Goal: Task Accomplishment & Management: Complete application form

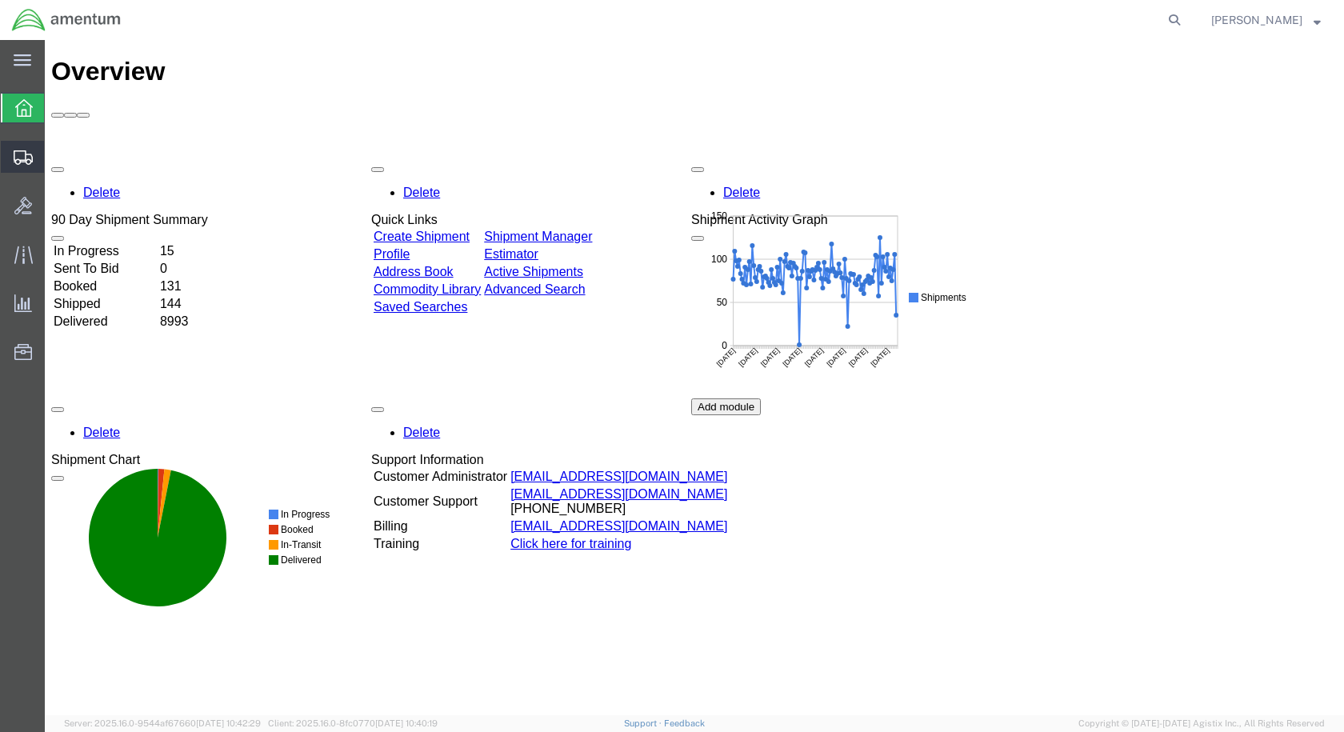
click at [0, 0] on span "Create Shipment" at bounding box center [0, 0] width 0 height 0
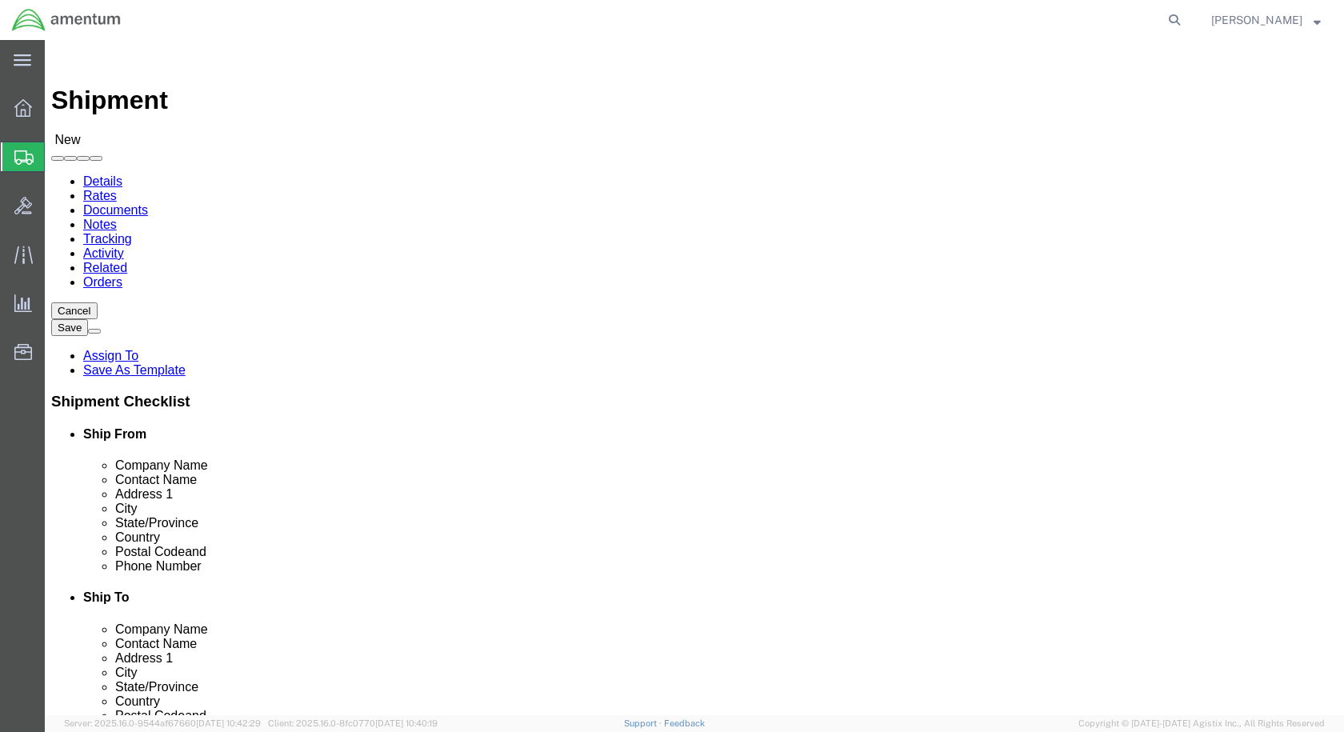
select select
select select "49927"
select select "NY"
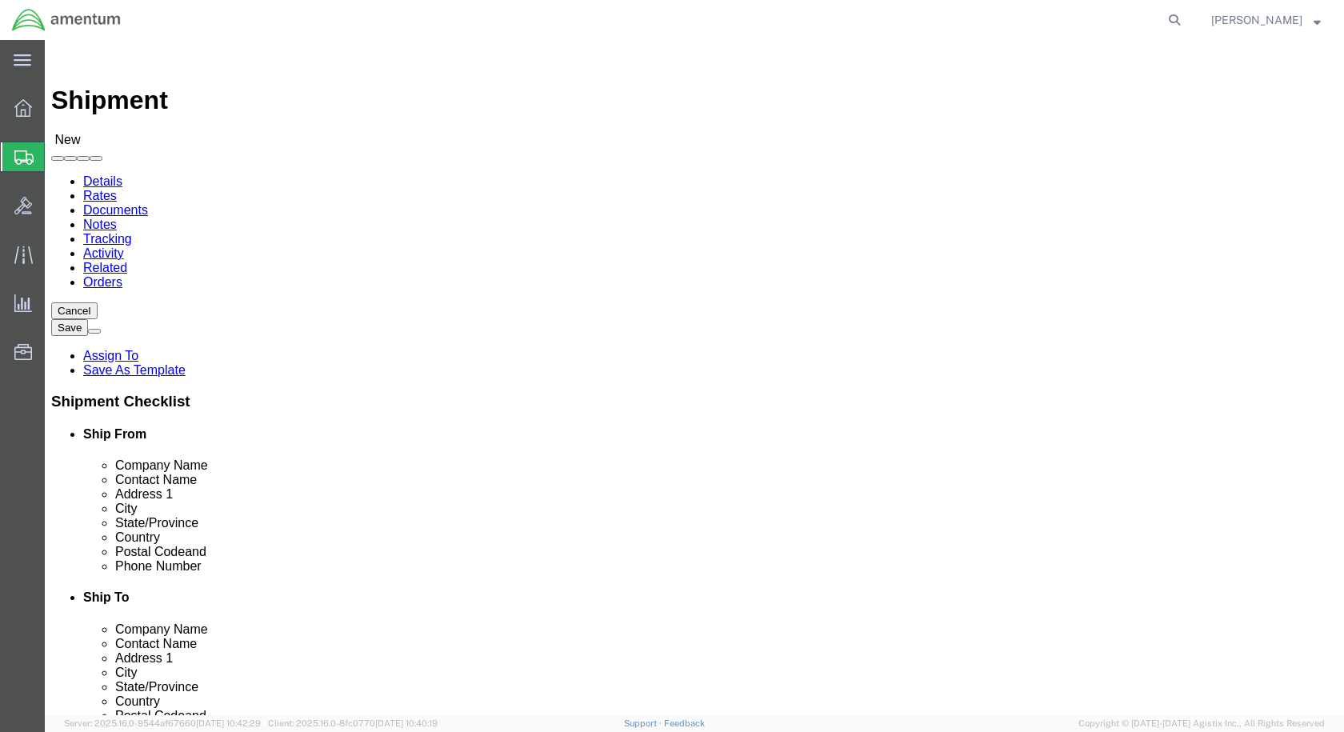
scroll to position [3199, 0]
select select "49941"
select select "[GEOGRAPHIC_DATA]"
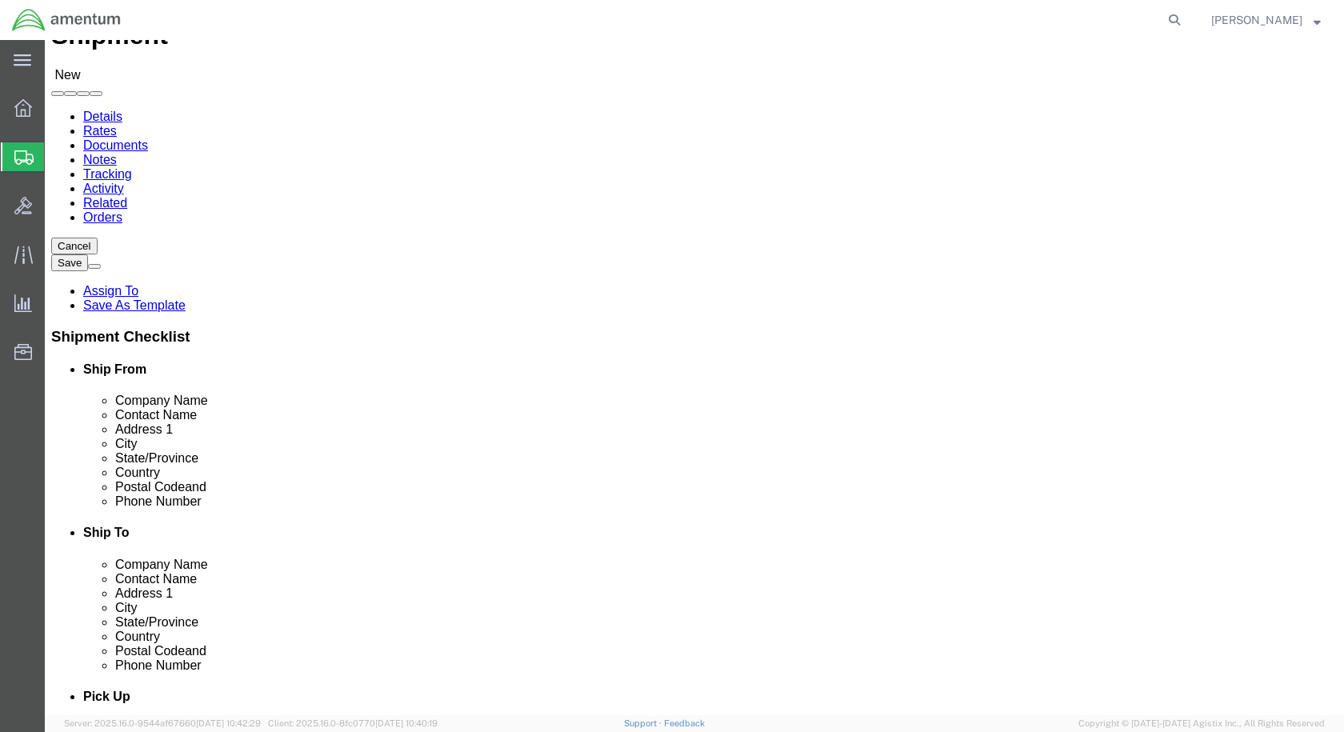
scroll to position [480, 0]
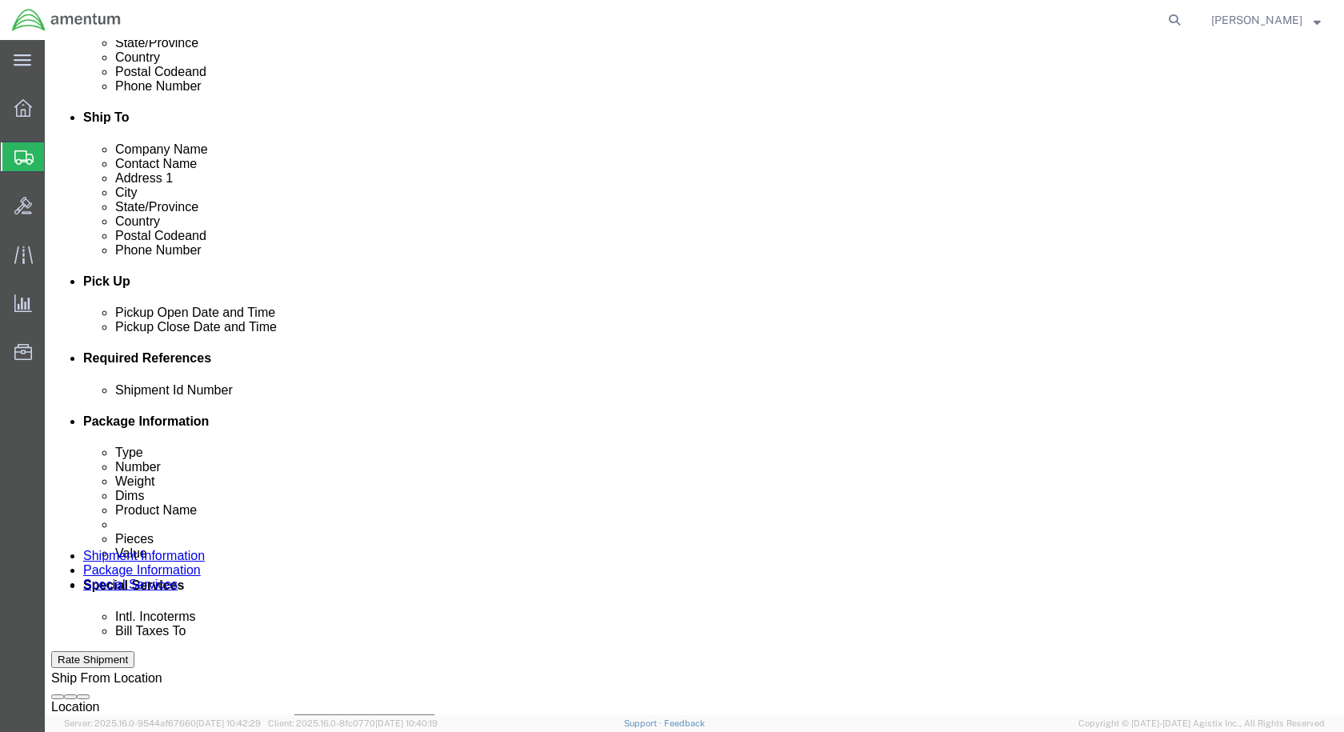
click div "[DATE] 8:00 AM"
type input "10:00 AM"
click button "Apply"
click div "[DATE] 11:00 AM"
type input "2:00 PM"
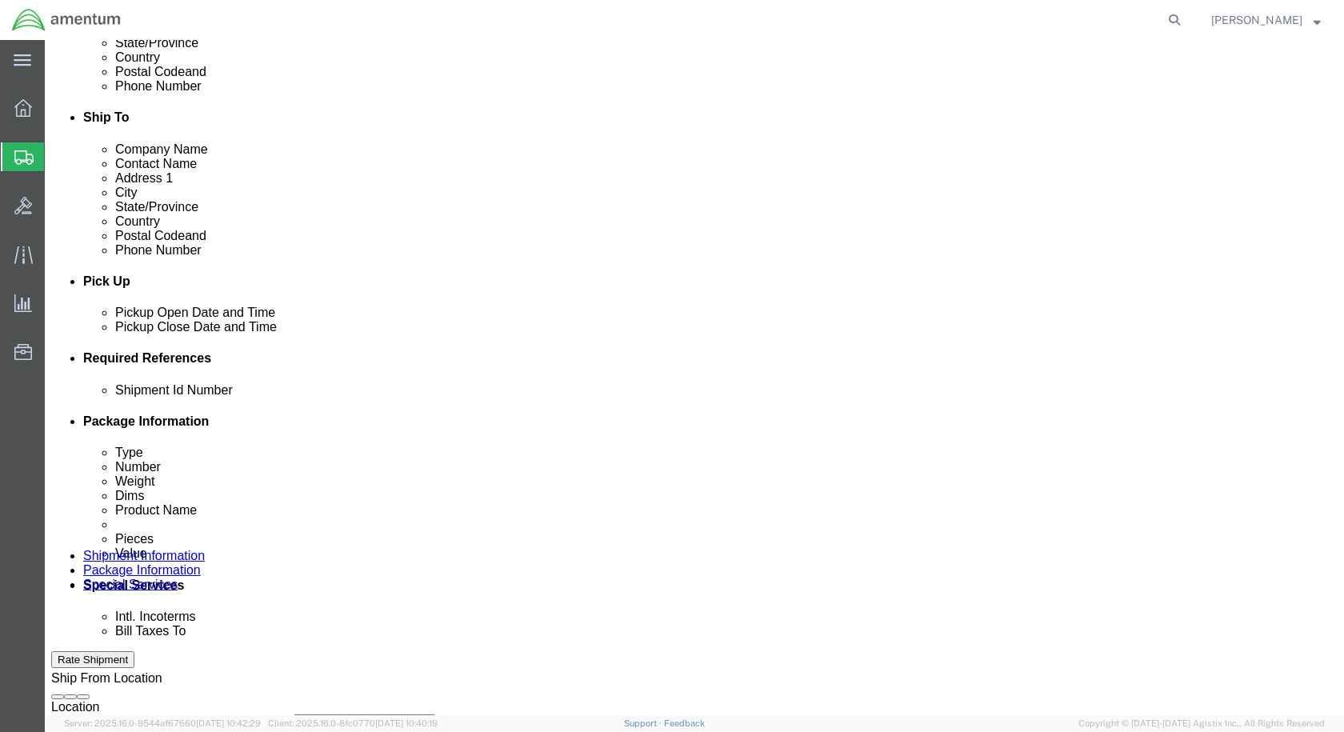
click button "Apply"
click input "text"
type input "Usage 323631"
click button "Add reference"
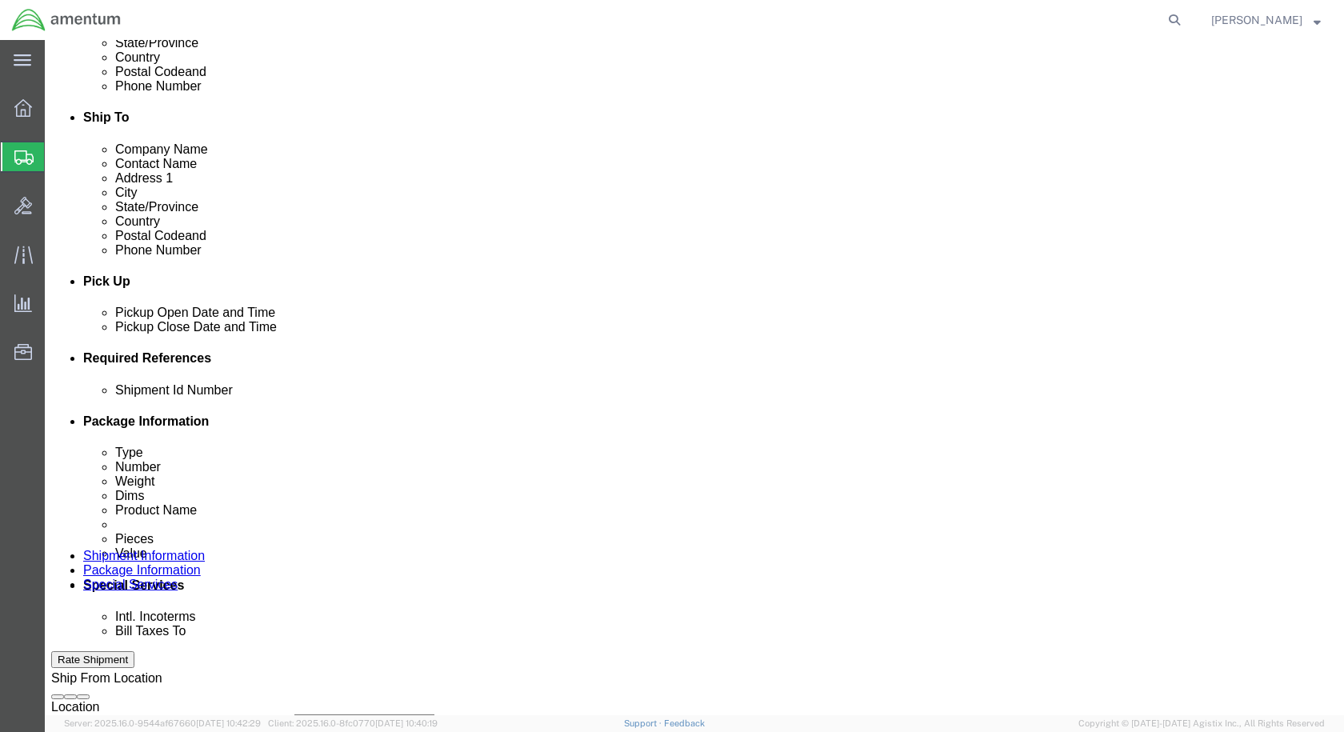
click button "Add reference"
click select "Select Account Type Activity ID Airline Appointment Number ASN Batch Request # …"
select select "CUSTREF"
click select "Select Account Type Activity ID Airline Appointment Number ASN Batch Request # …"
click input "text"
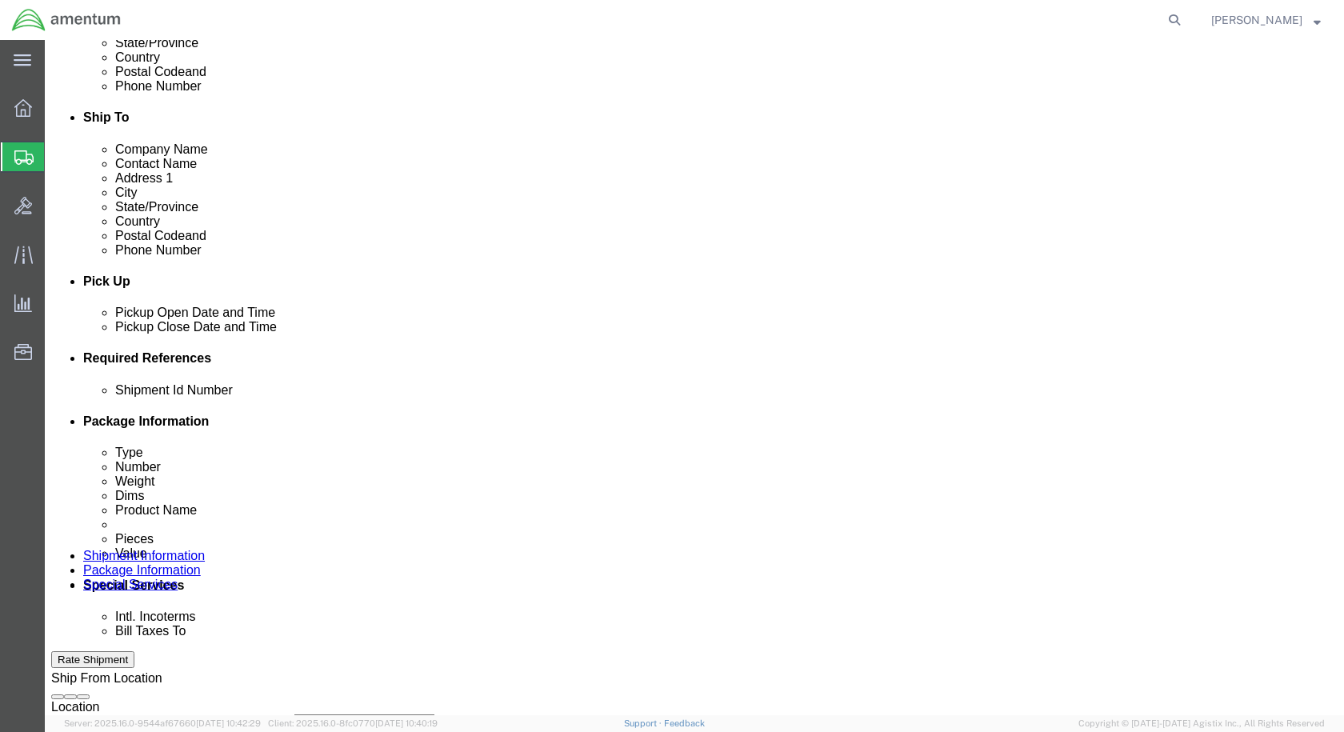
paste input "BALL END"
type input "BALL END"
click select "Select Account Type Activity ID Airline Appointment Number ASN Batch Request # …"
select select "DEPT"
click select "Select Account Type Activity ID Airline Appointment Number ASN Batch Request # …"
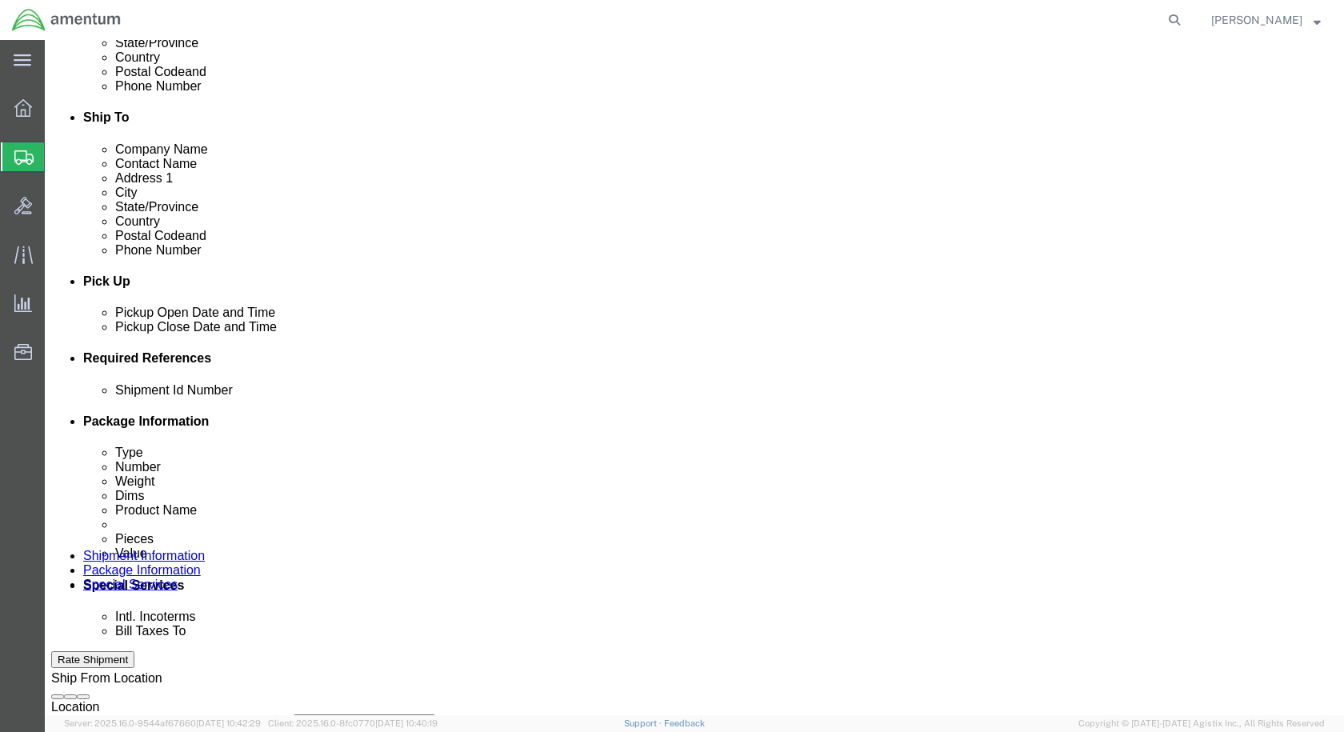
click input "text"
type input "CBP"
click select "Select Account Type Activity ID Airline Appointment Number ASN Batch Request # …"
select select "PROJNUM"
click select "Select Account Type Activity ID Airline Appointment Number ASN Batch Request # …"
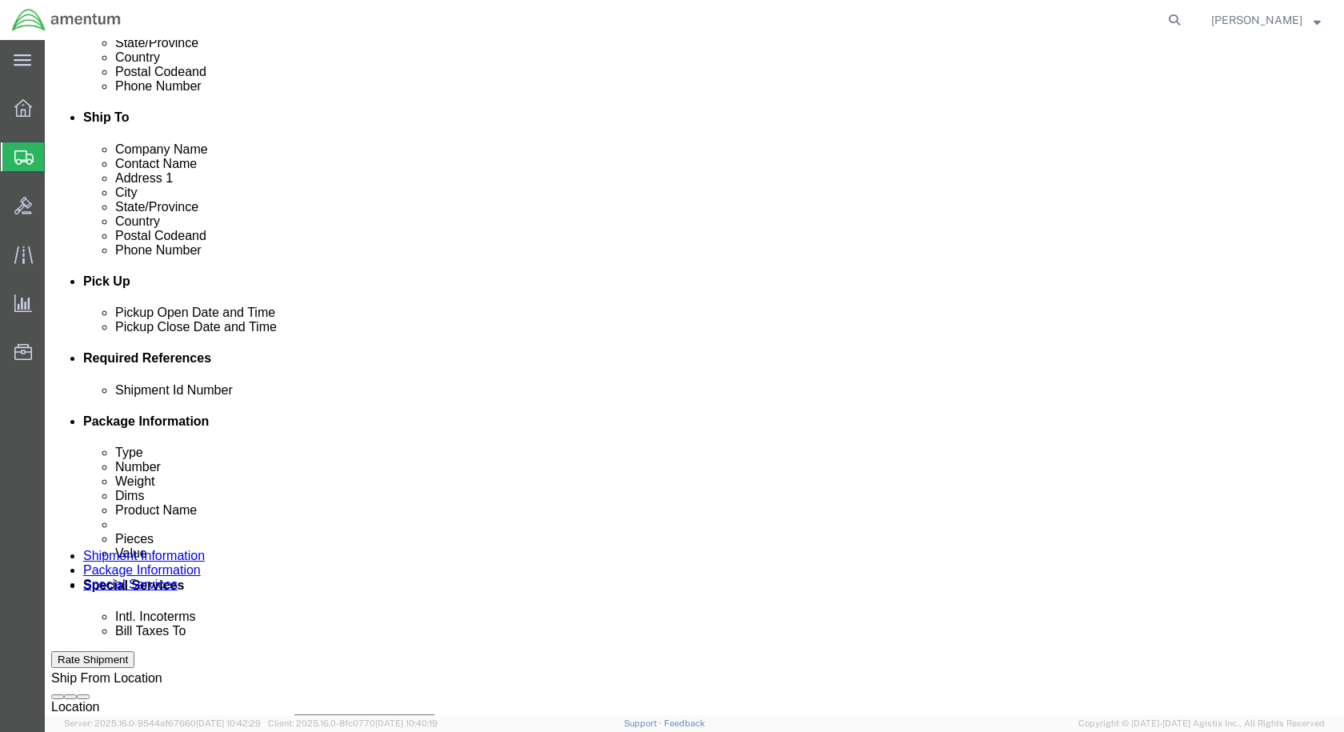
click input "text"
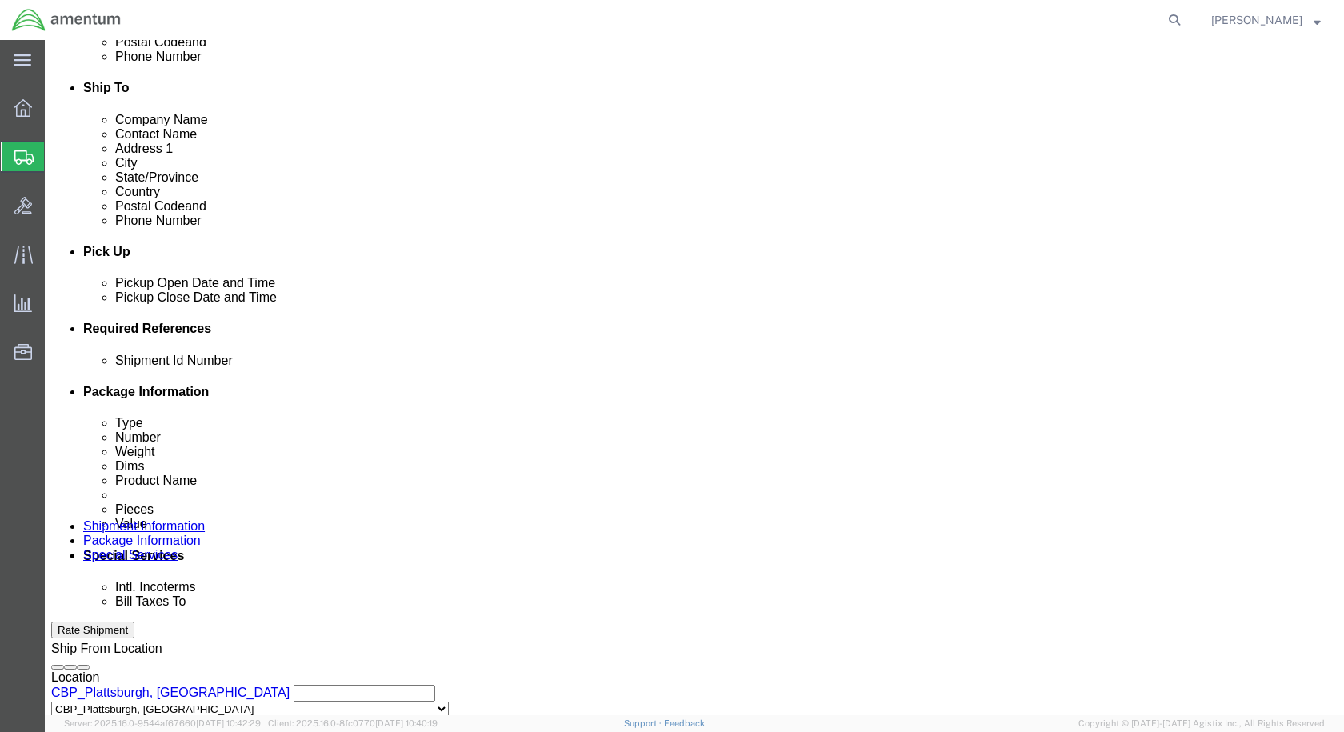
scroll to position [729, 0]
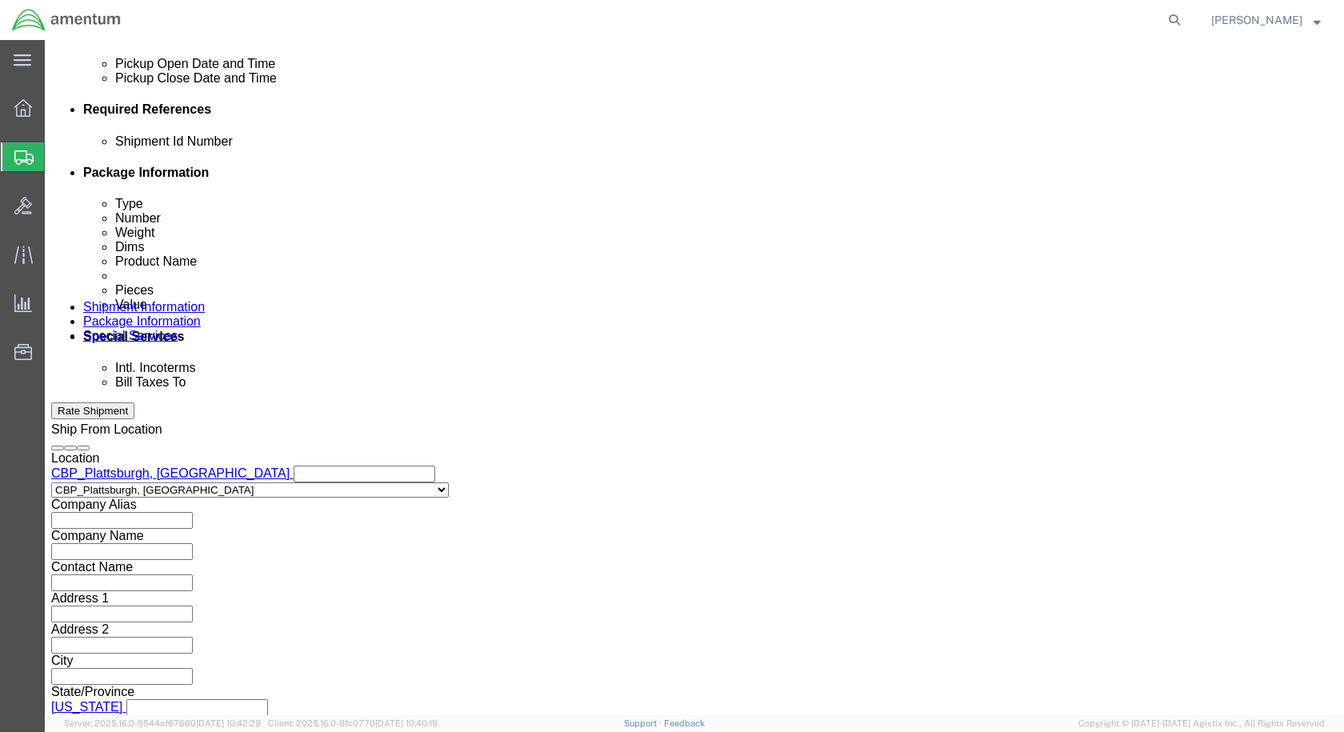
type input "6118.03.03.2219.000.EPL.0000"
click button "Continue"
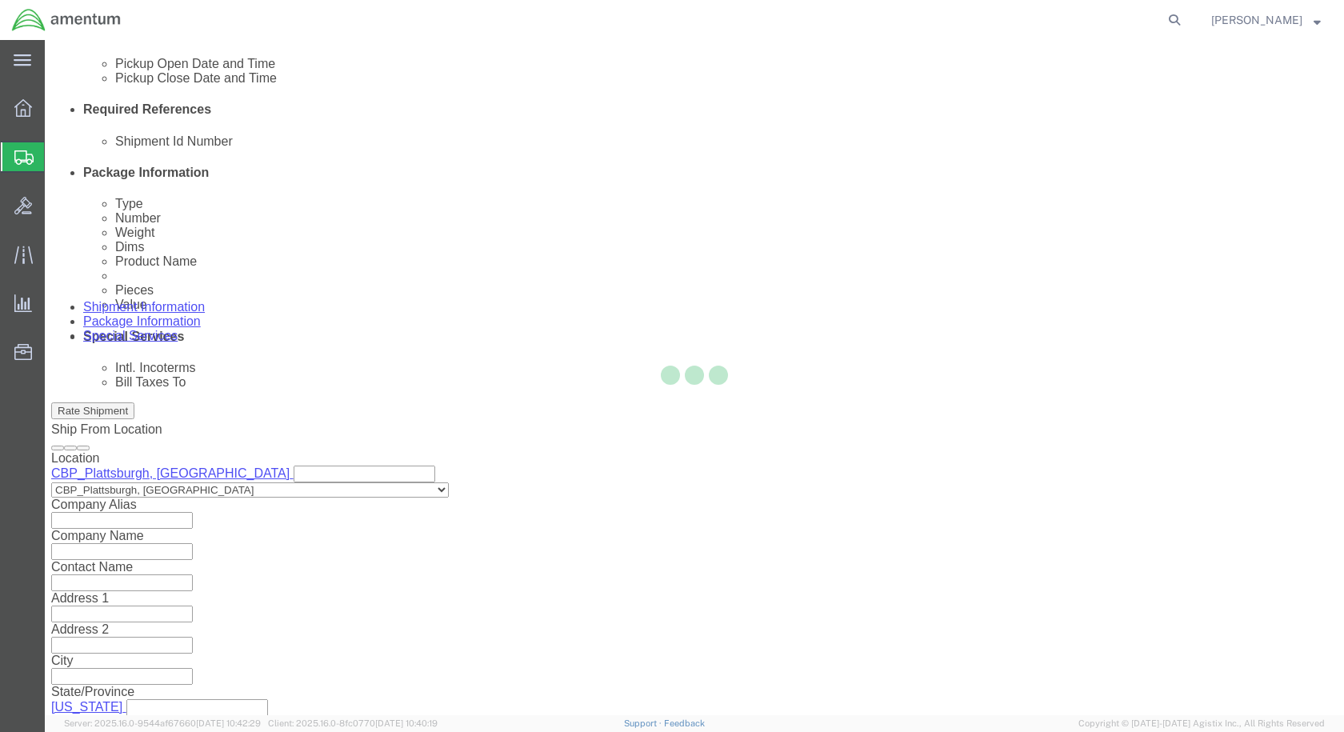
scroll to position [0, 0]
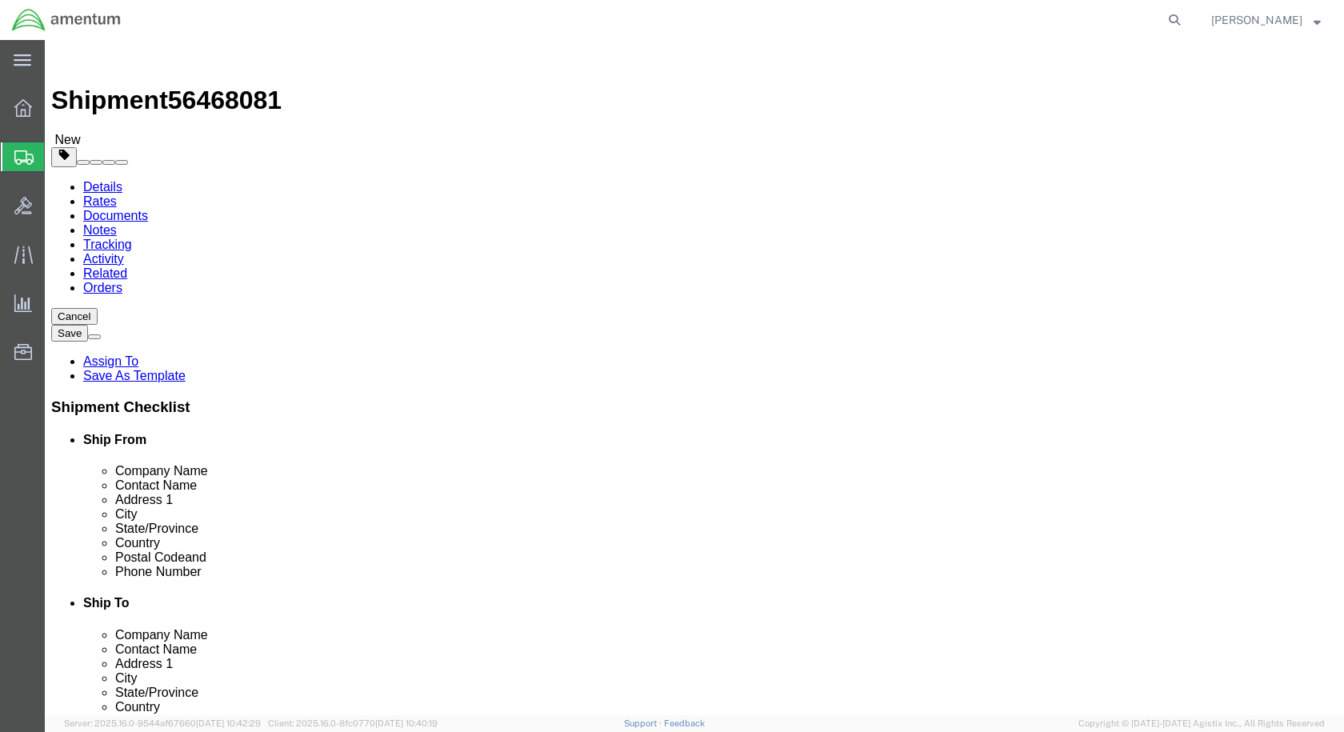
click select "Select BCK Boxes Bale(s) Basket(s) Bolt(s) Bottle(s) Buckets Bulk Bundle(s) Can…"
select select "SBX"
click select "Select BCK Boxes Bale(s) Basket(s) Bolt(s) Bottle(s) Buckets Bulk Bundle(s) Can…"
type input "12.25"
type input "11.00"
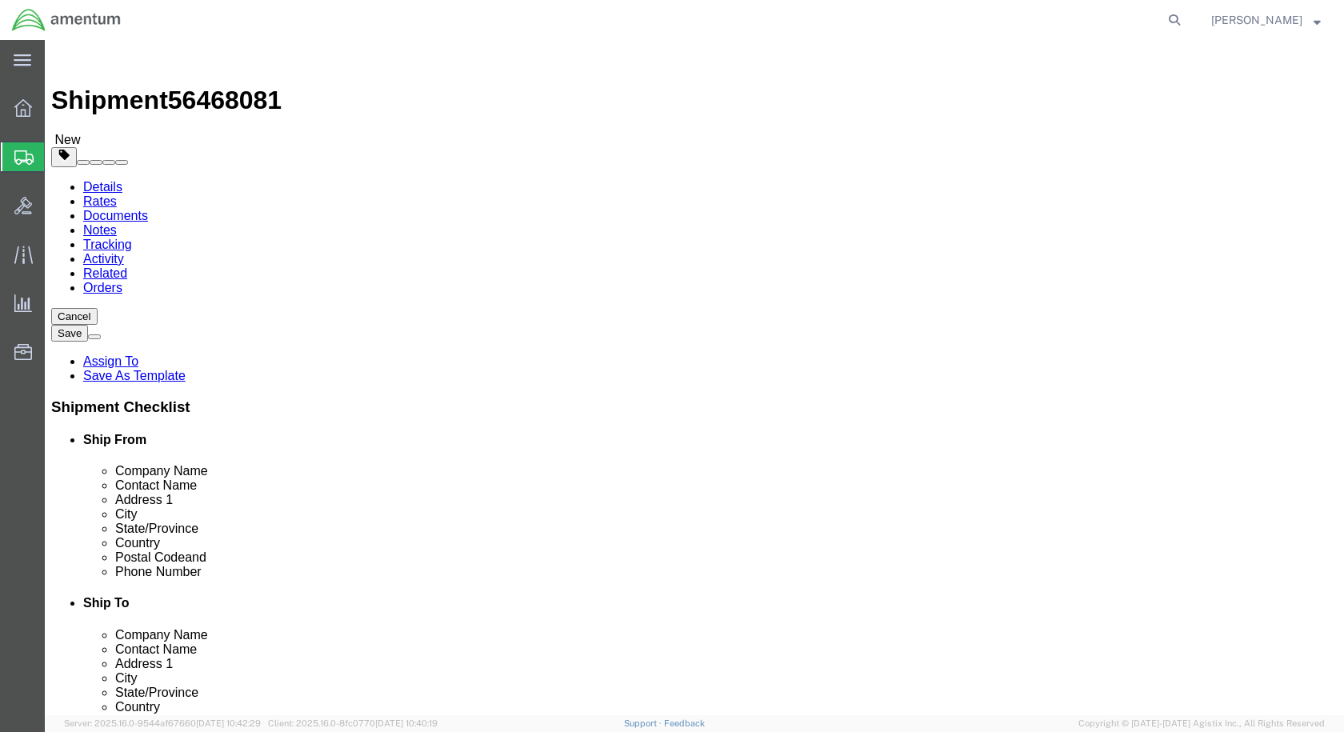
type input "1.50"
drag, startPoint x: 222, startPoint y: 376, endPoint x: 110, endPoint y: 374, distance: 111.2
click div "Weight 0.00 Select kgs lbs Ship. t°"
type input "1"
click div "Package Content # 1 1 x Small Box Package Type Select BCK Boxes Bale(s) Basket(…"
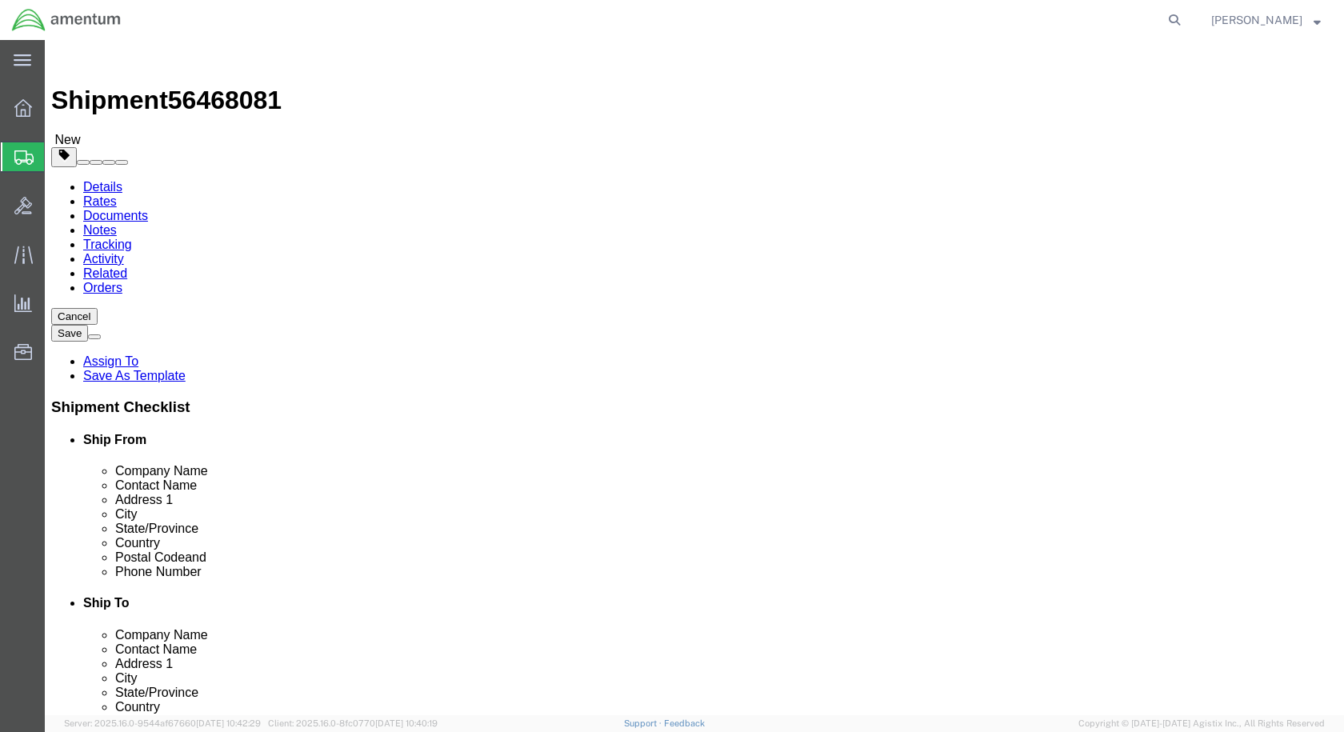
click link "Add Content"
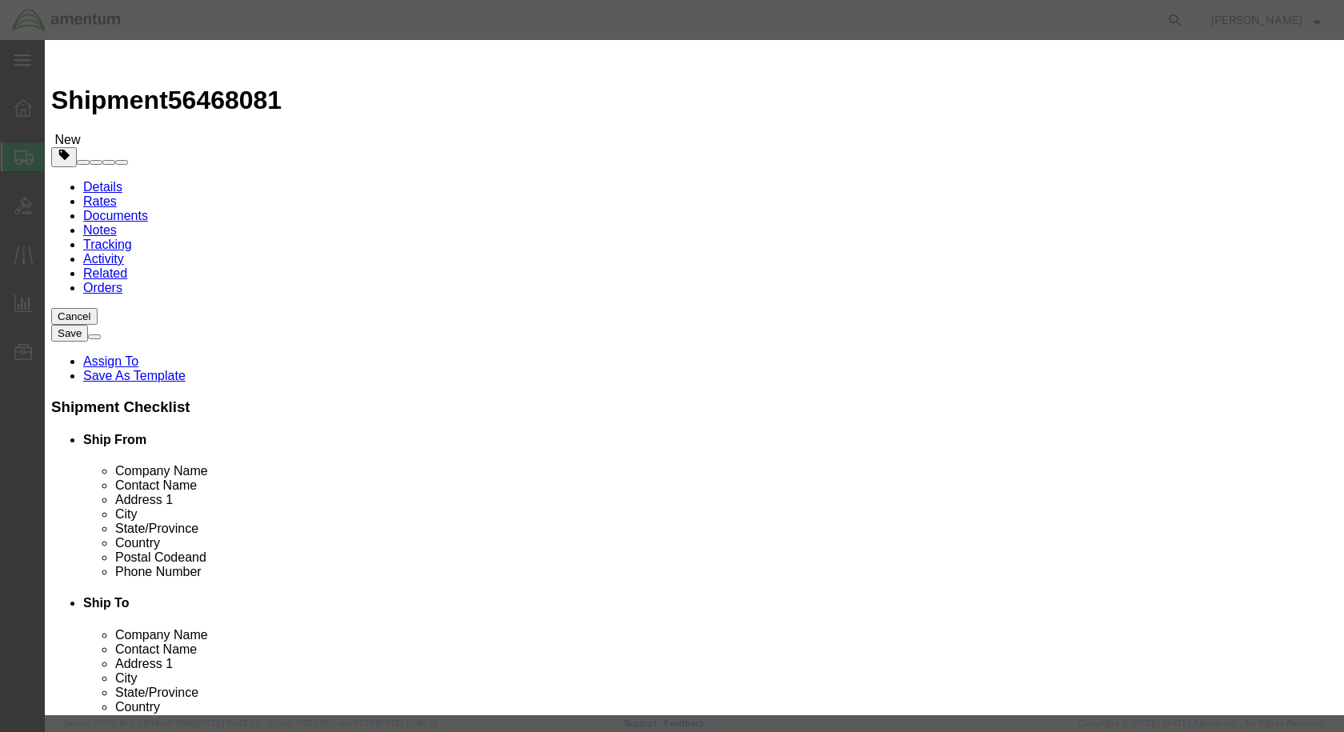
click input "text"
paste input "350A33-2150-01"
type input "350A33-2150-01"
click td "Name: BALL END"
select select "USD"
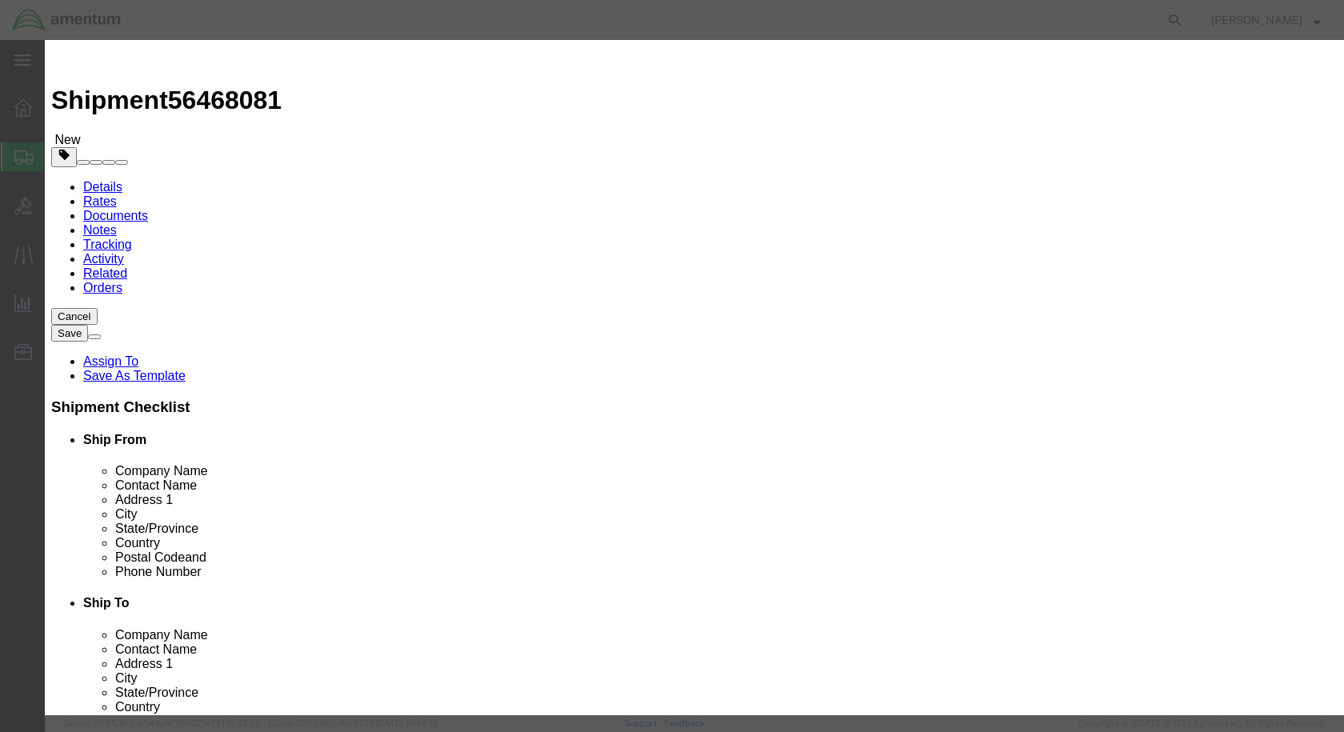
type input "BALL END"
type input "350A33-2150-01"
click input "text"
type input "1"
click input "text"
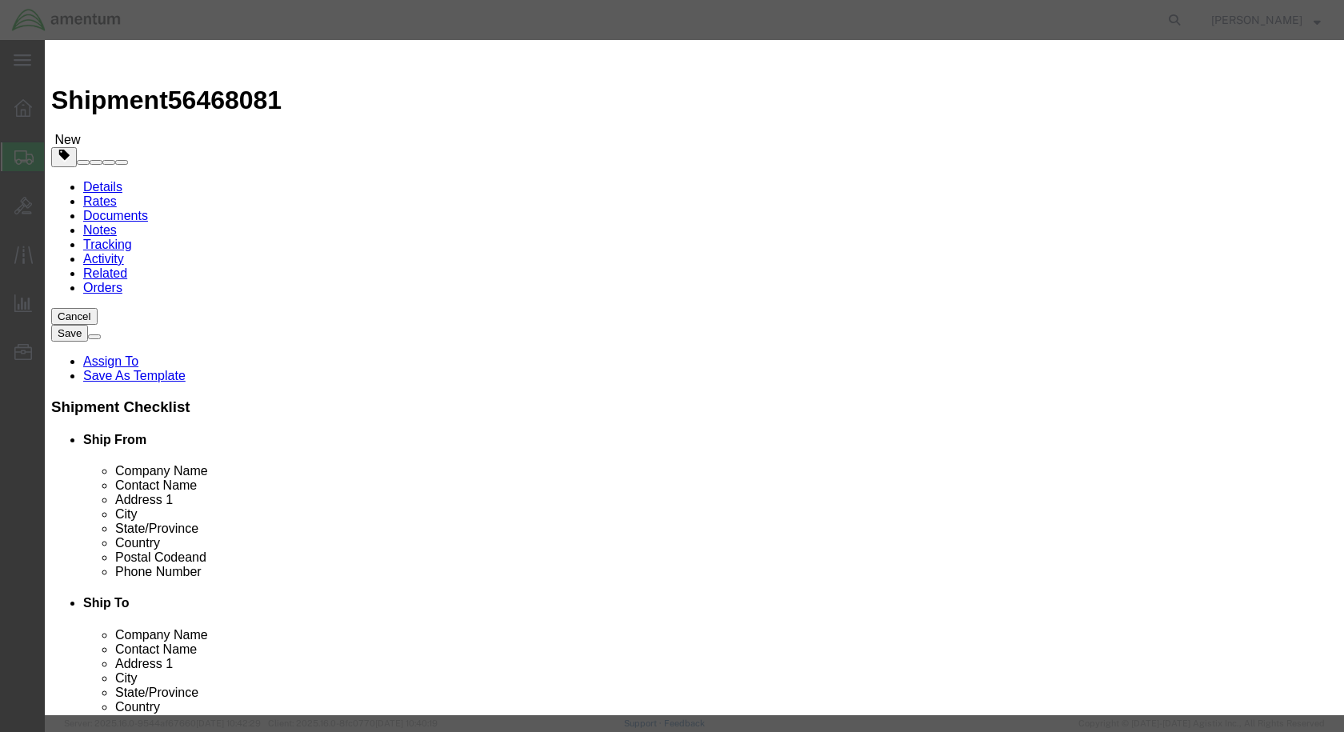
type input "100"
click button "Save & Close"
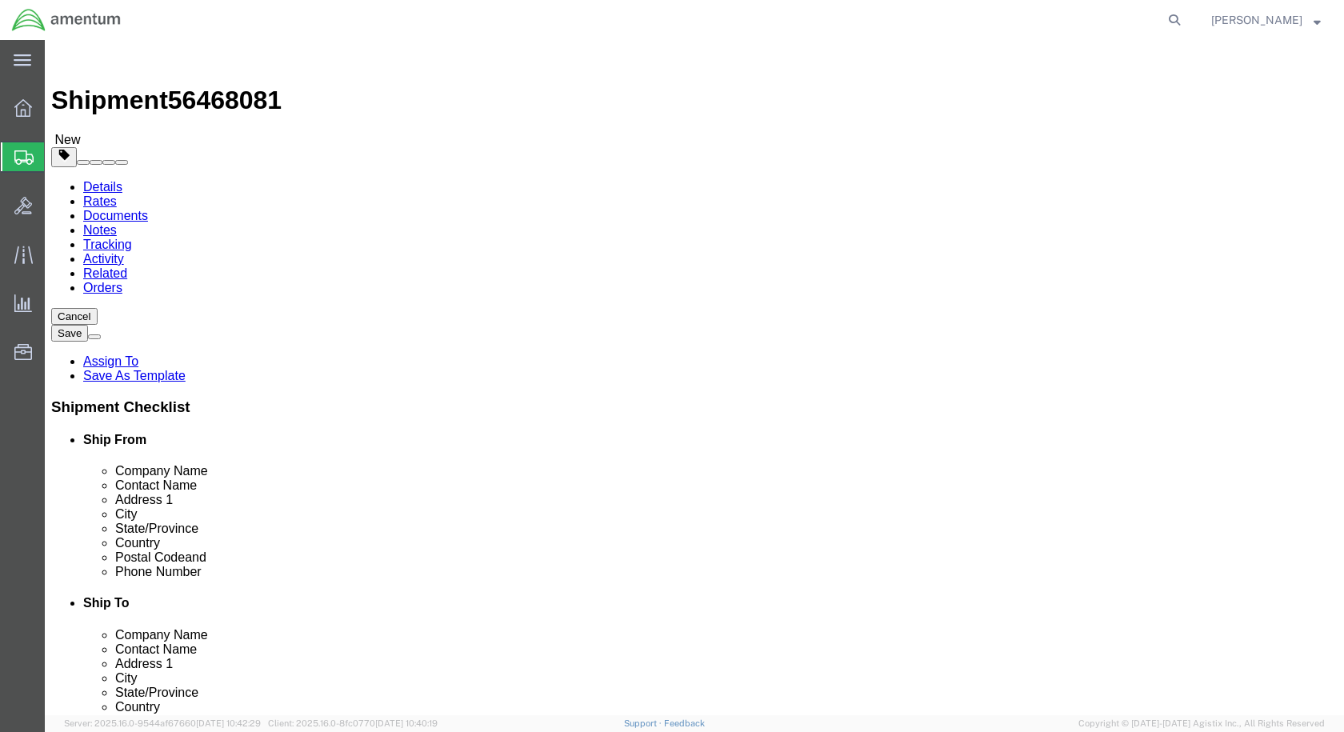
click button "Rate Shipment"
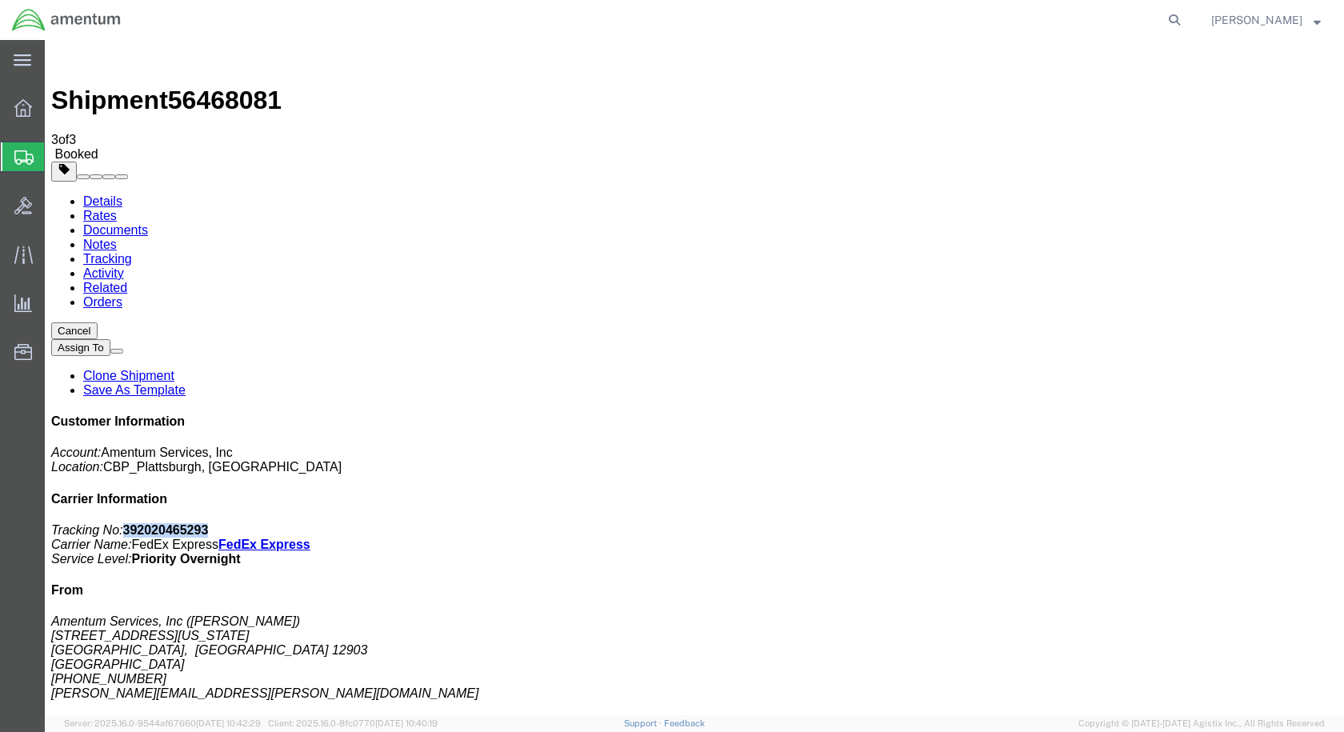
drag, startPoint x: 1193, startPoint y: 246, endPoint x: 1121, endPoint y: 245, distance: 72.0
click at [209, 523] on b "392020465293" at bounding box center [166, 530] width 86 height 14
copy b "392020465293"
drag, startPoint x: 569, startPoint y: 286, endPoint x: 933, endPoint y: 305, distance: 363.6
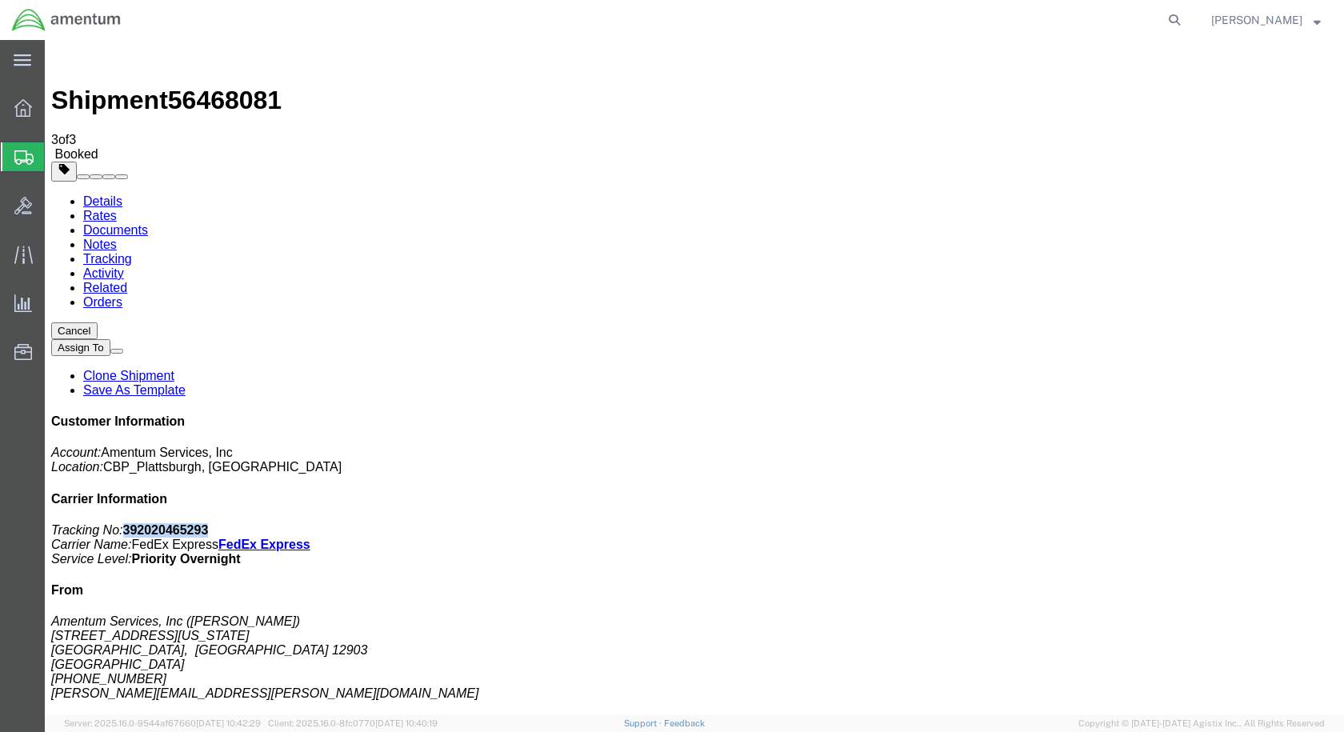
click at [110, 194] on link "Details" at bounding box center [102, 201] width 39 height 14
click link "Schedule pickup request"
